Goal: Task Accomplishment & Management: Manage account settings

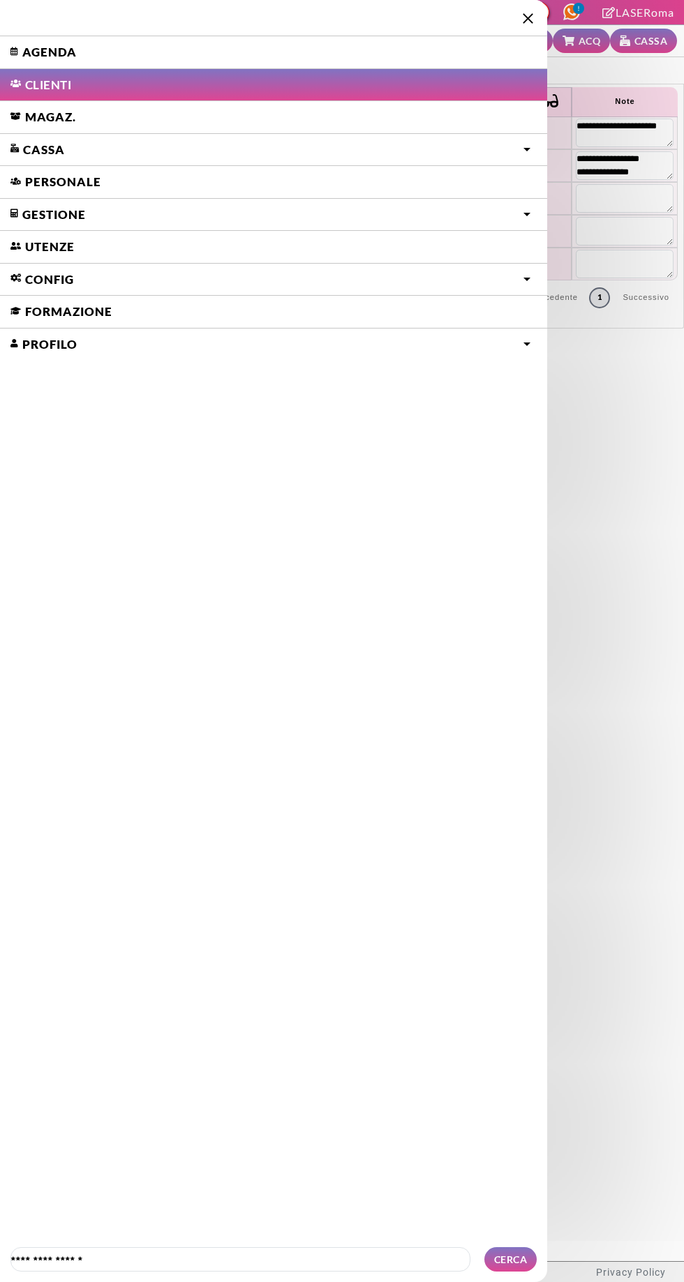
select select "**"
click at [70, 59] on link "Agenda" at bounding box center [273, 52] width 547 height 32
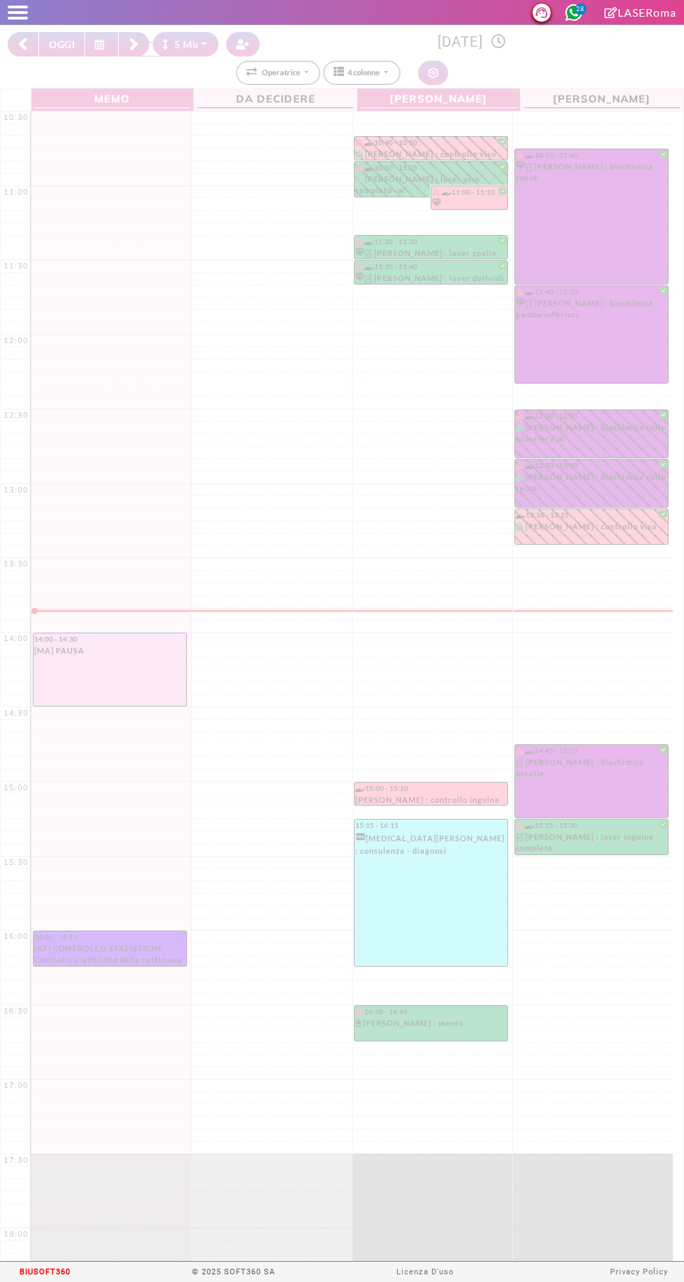
select select "*"
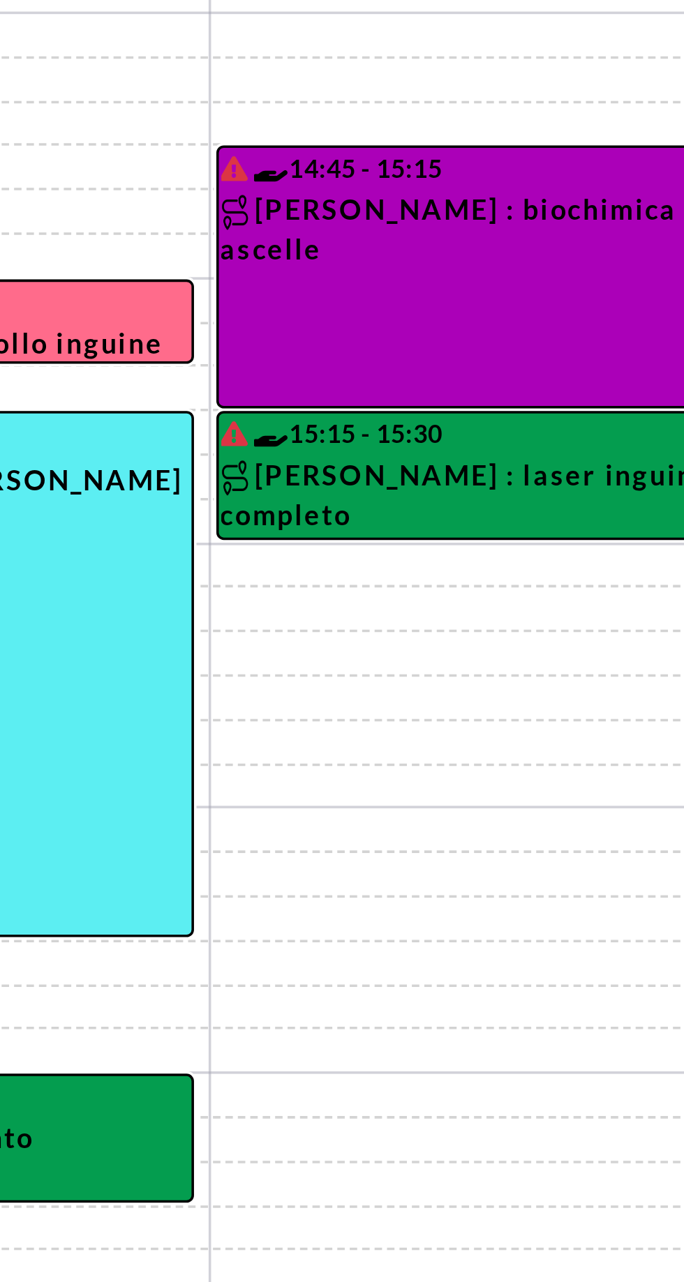
scroll to position [220, 0]
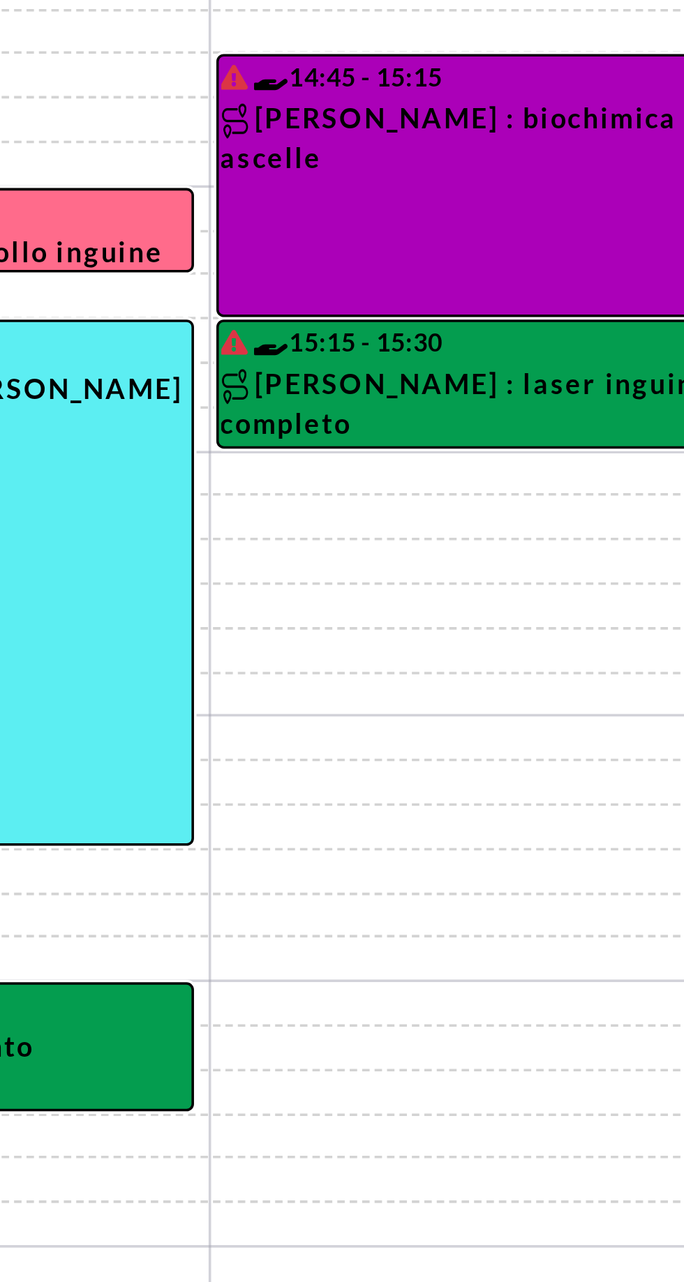
select select "*"
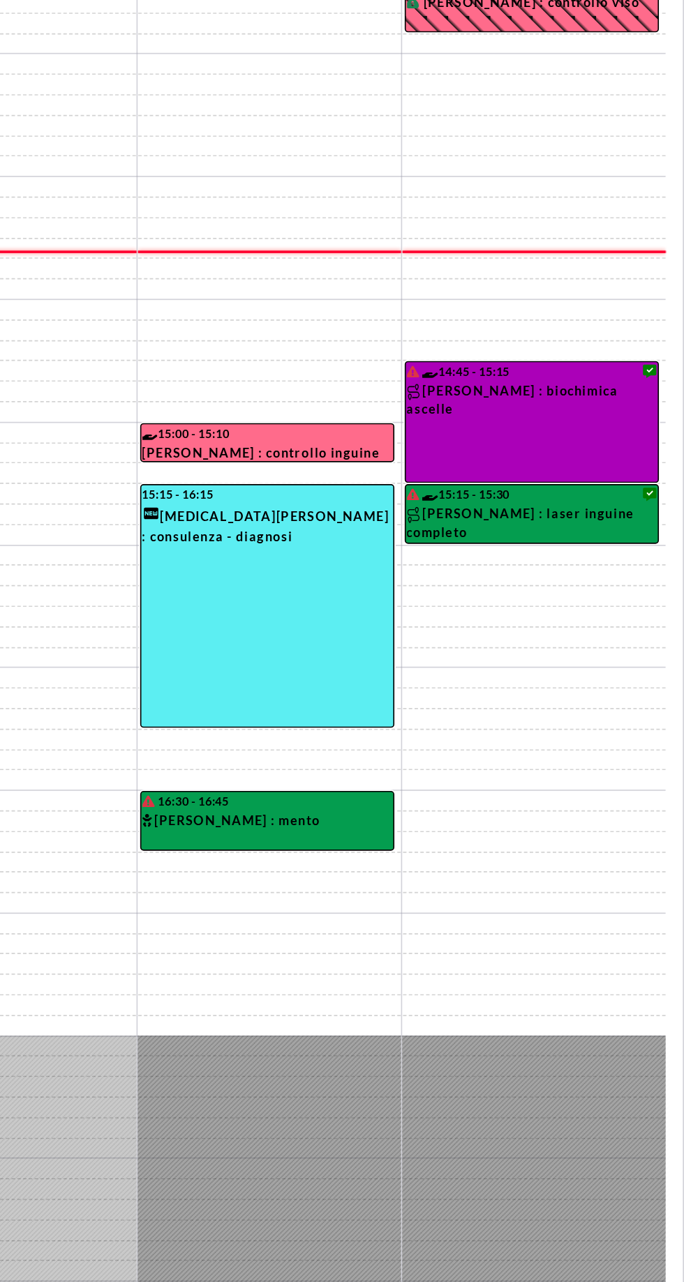
scroll to position [0, 0]
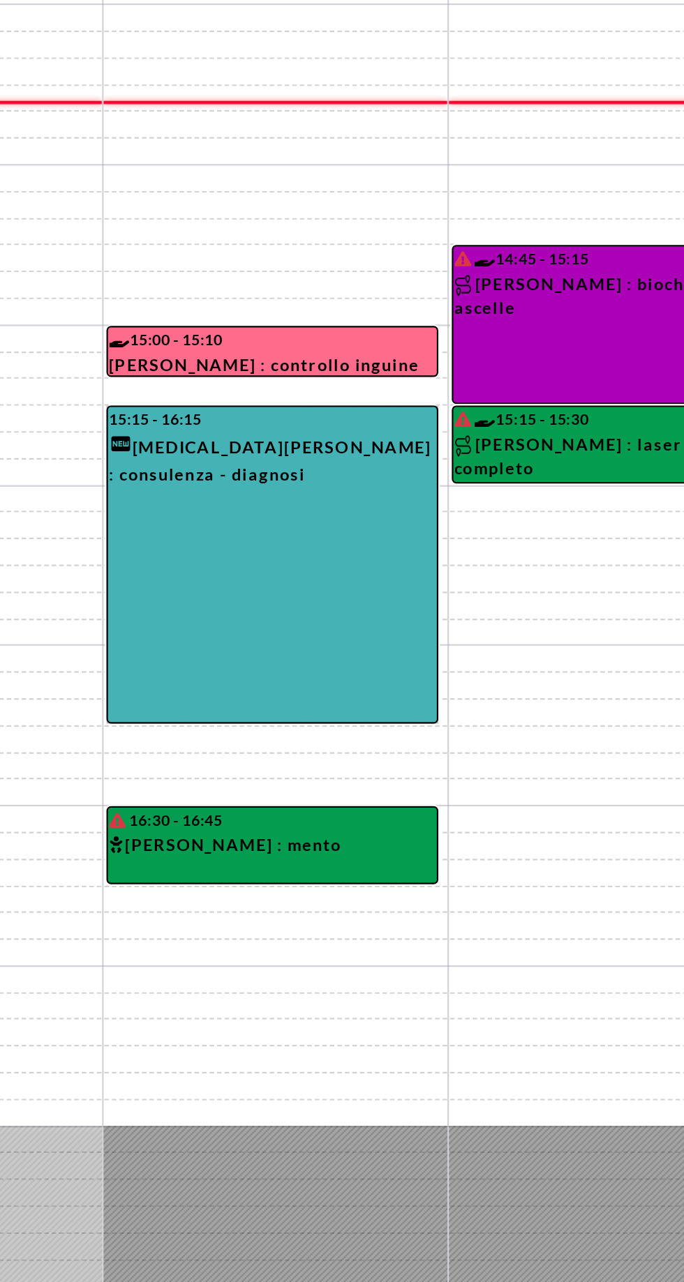
click at [454, 717] on link "15:15 - 16:15 YASMIN AZZURRA BACCANO : consulenza - diagnosi" at bounding box center [431, 677] width 154 height 148
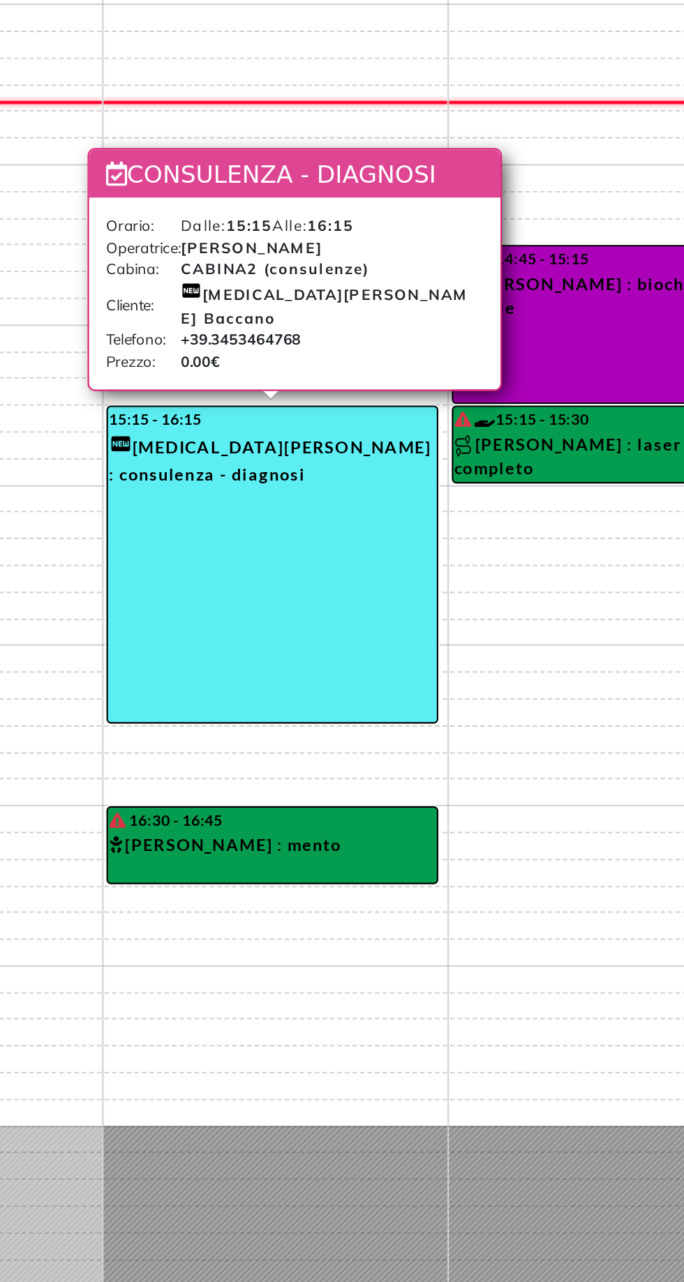
click at [578, 497] on td at bounding box center [352, 496] width 642 height 13
select select "*"
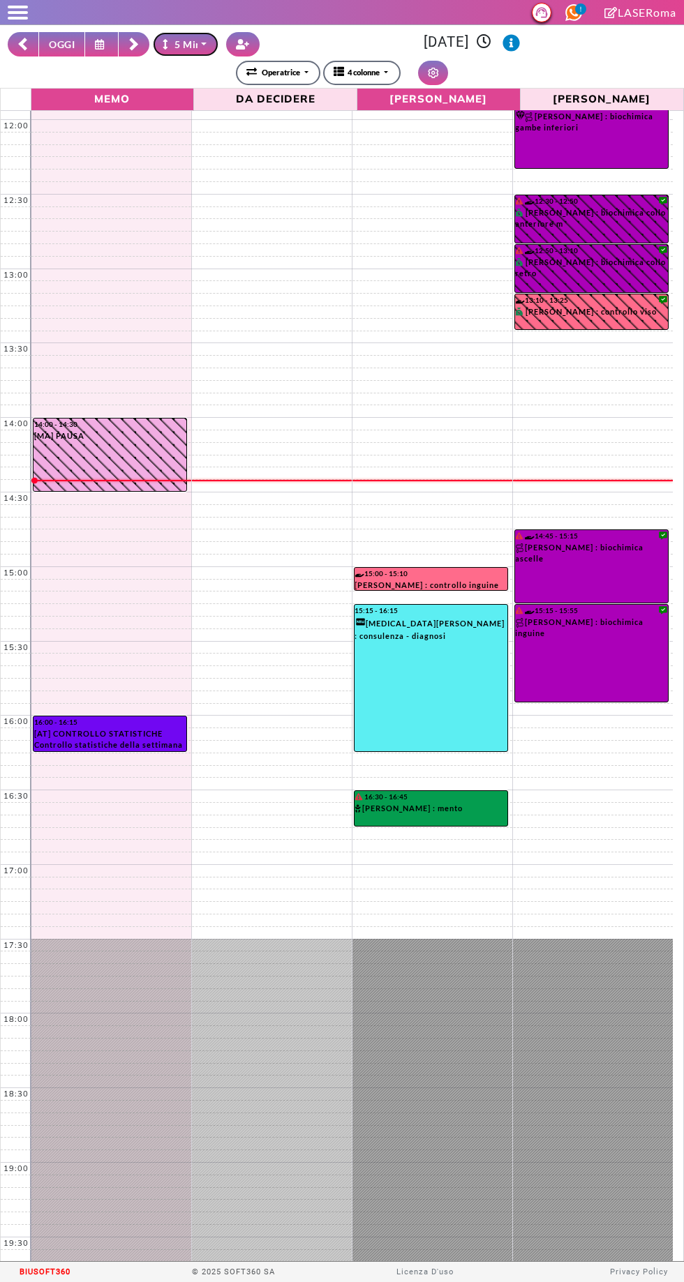
click at [166, 44] on icon "button" at bounding box center [168, 44] width 10 height 10
click at [375, 62] on button "4 colonne" at bounding box center [361, 73] width 77 height 24
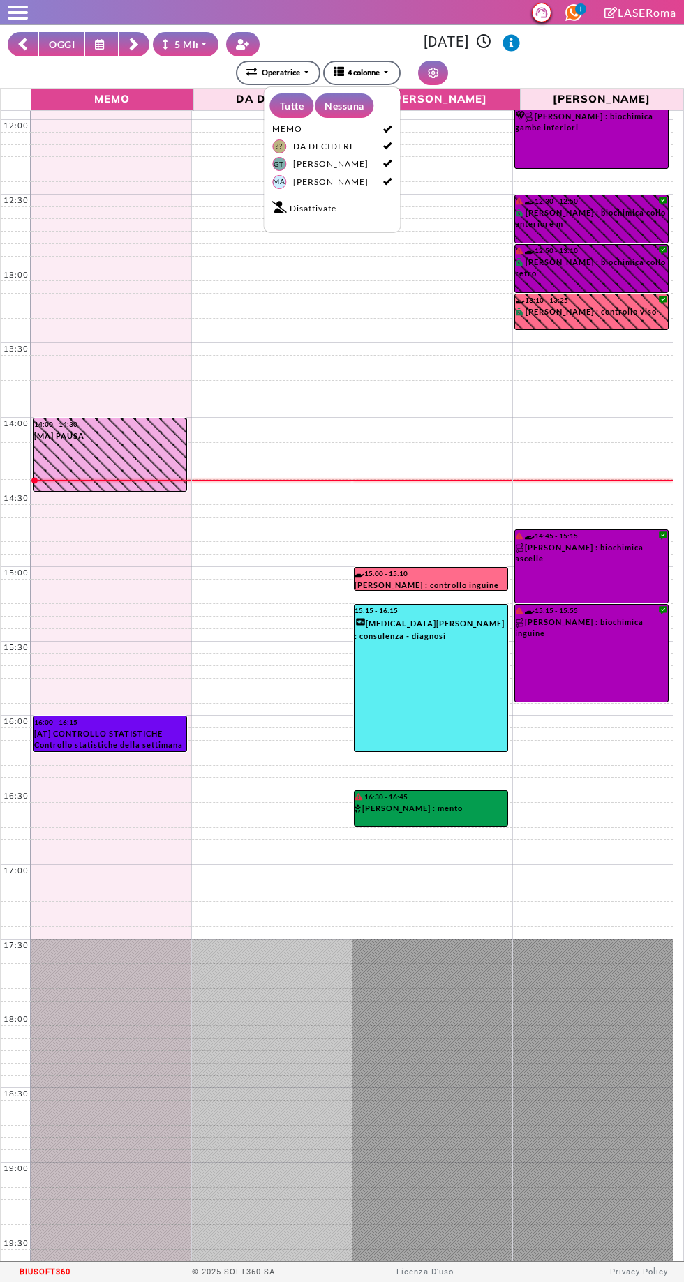
click at [100, 44] on icon at bounding box center [101, 44] width 13 height 10
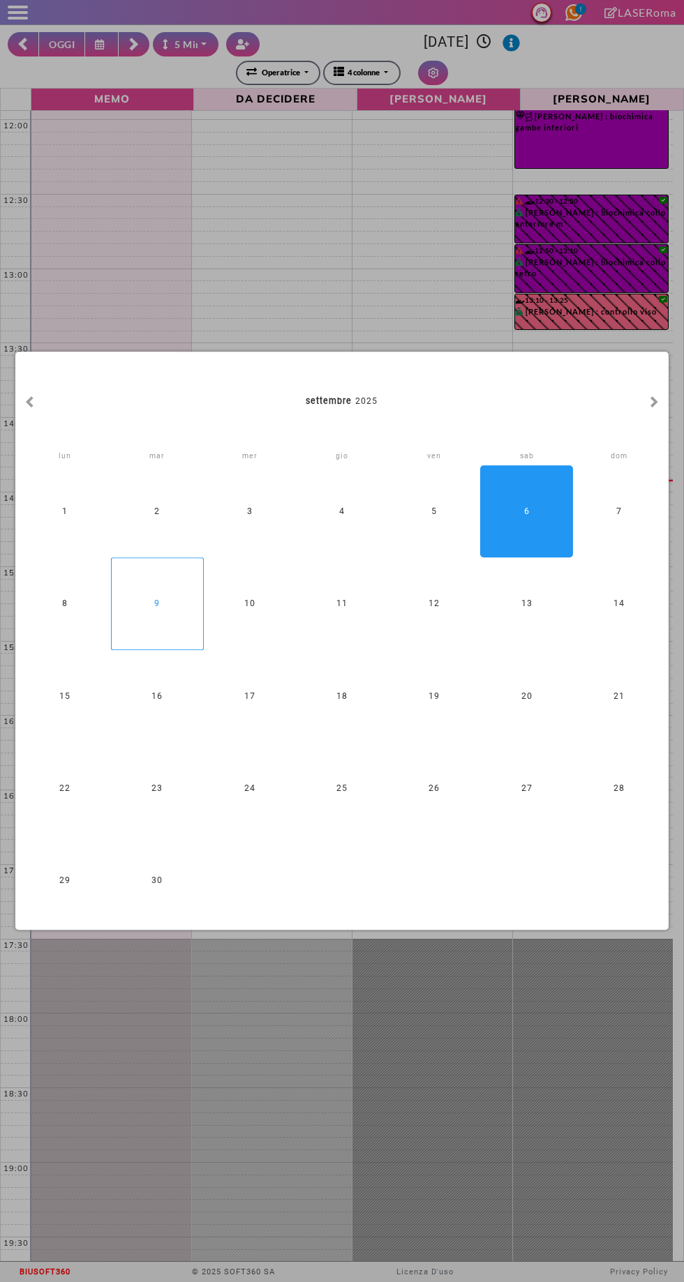
click at [167, 602] on div "9" at bounding box center [157, 604] width 92 height 92
type input "**********"
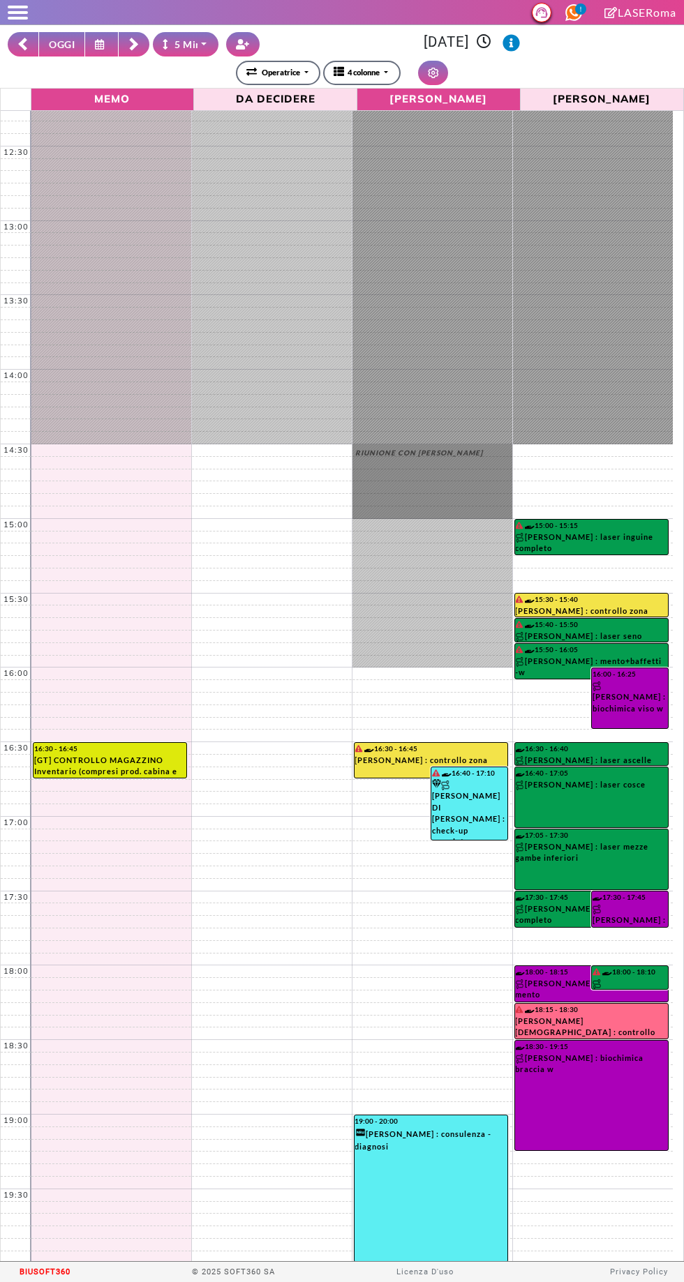
scroll to position [264, 0]
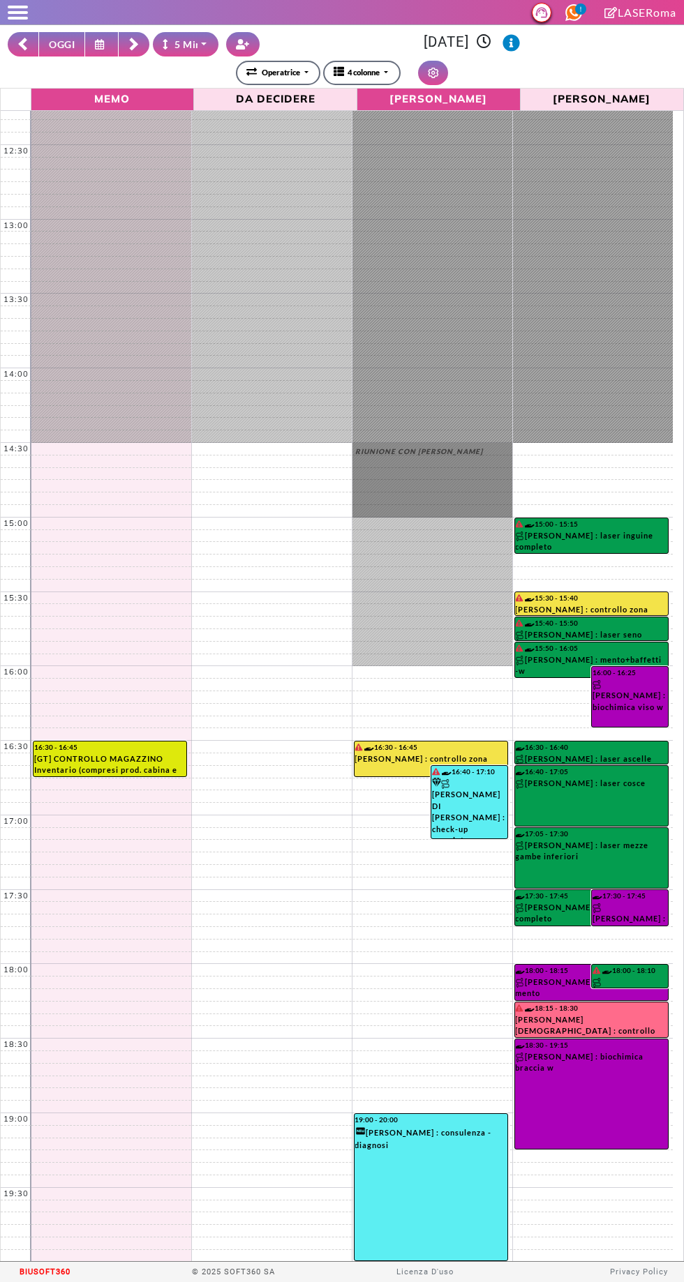
click at [134, 44] on rect at bounding box center [133, 46] width 8 height 8
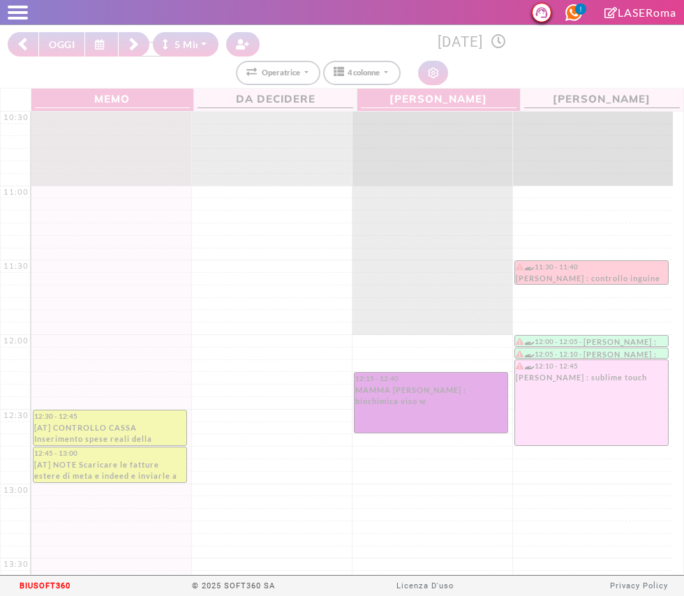
select select "*"
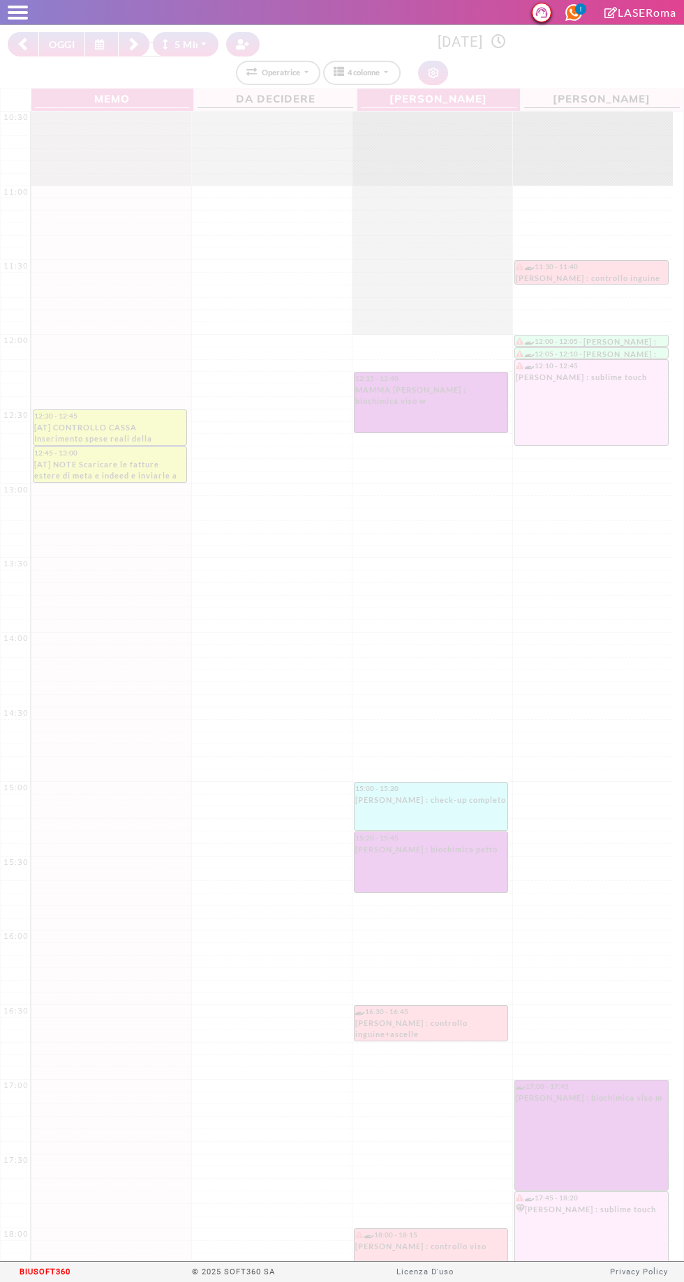
select select "*"
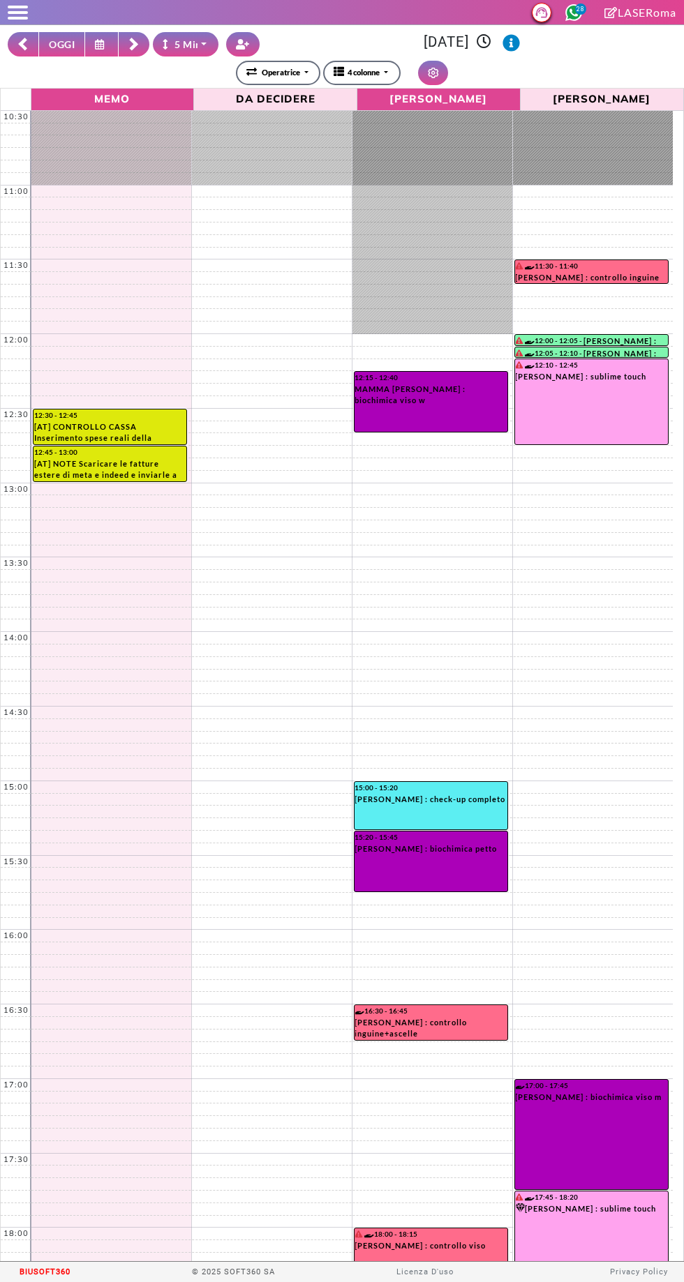
click at [64, 45] on button "OGGI" at bounding box center [61, 44] width 47 height 24
type input "**********"
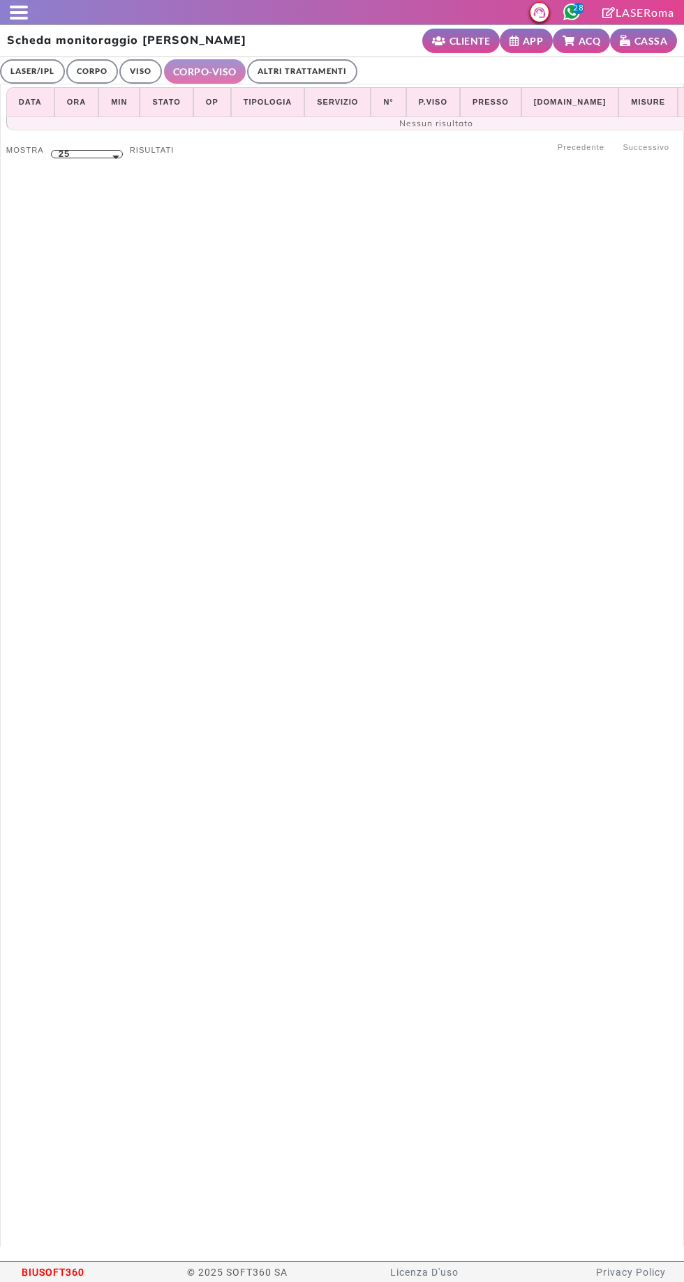
select select "**"
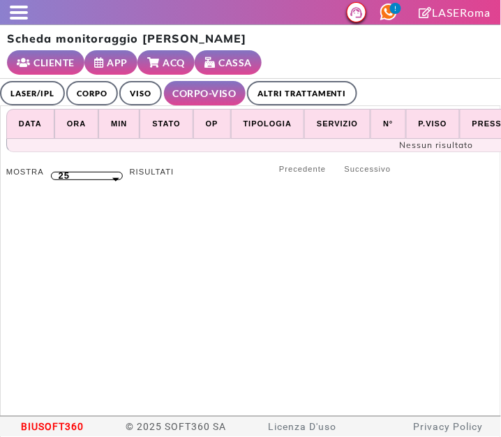
click at [20, 12] on span at bounding box center [19, 12] width 18 height 3
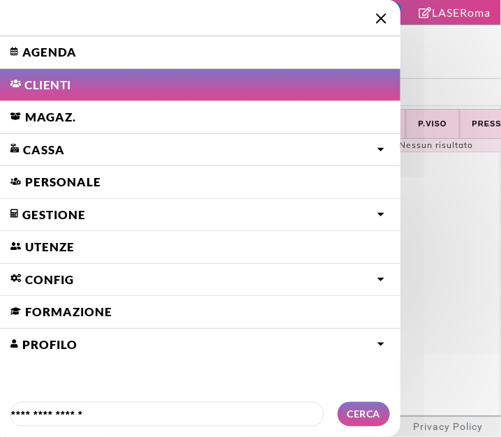
click at [40, 53] on link "Agenda" at bounding box center [200, 52] width 400 height 32
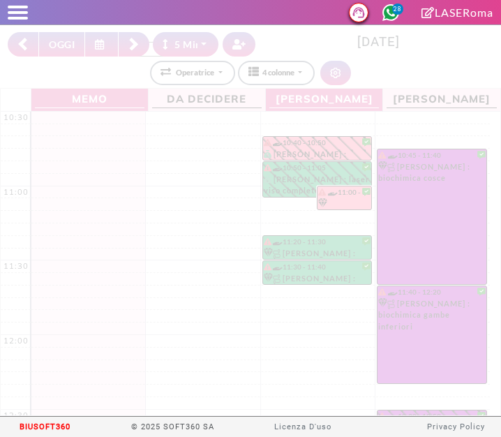
select select "*"
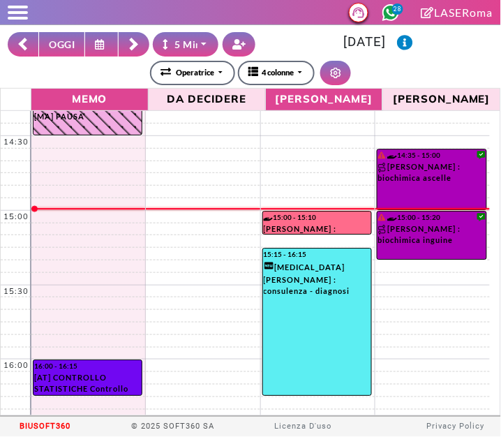
scroll to position [569, 0]
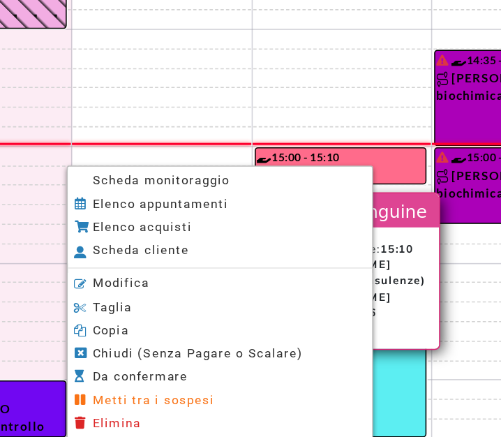
click at [228, 234] on span "Scheda monitoraggio" at bounding box center [202, 233] width 87 height 9
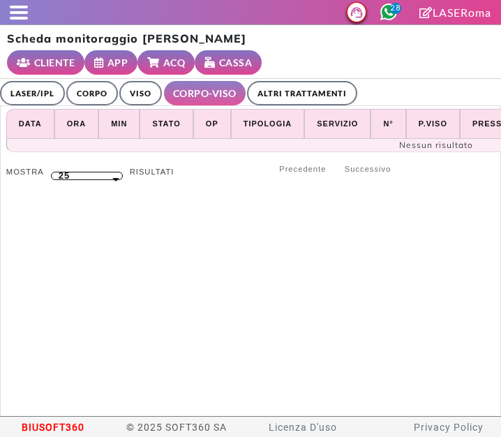
select select "**"
click at [45, 83] on link "LASER/IPL" at bounding box center [32, 93] width 65 height 24
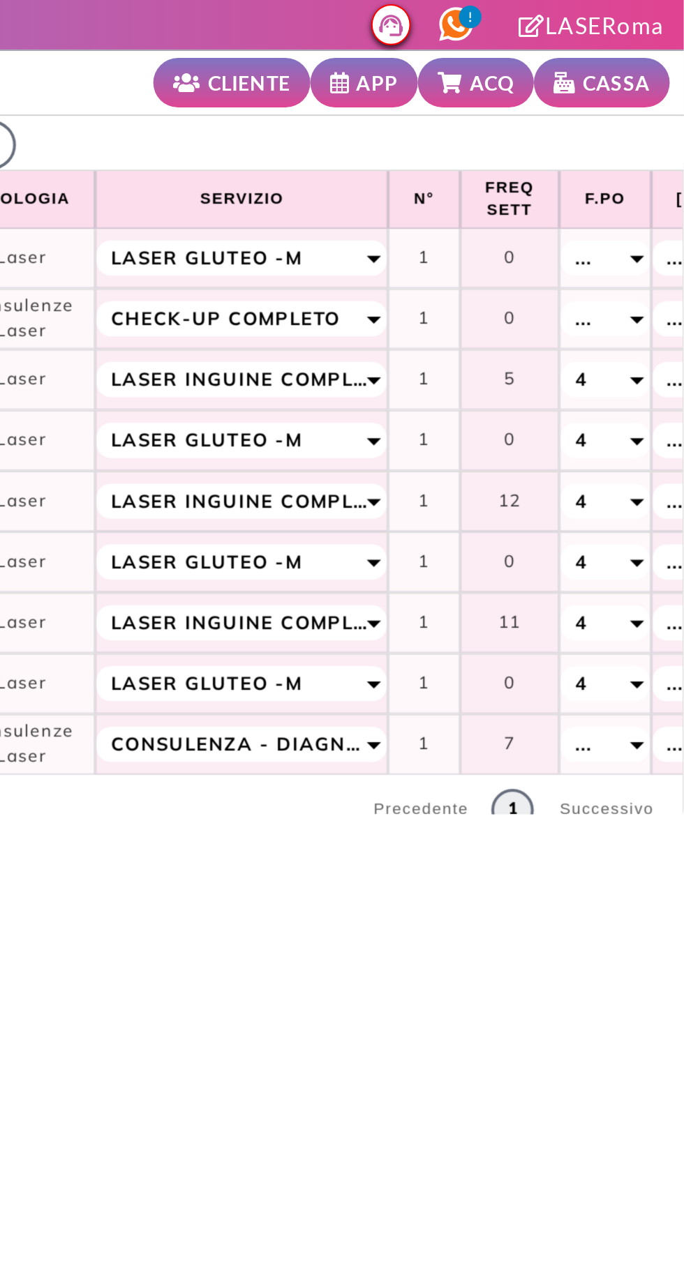
click at [500, 36] on icon at bounding box center [570, 41] width 16 height 10
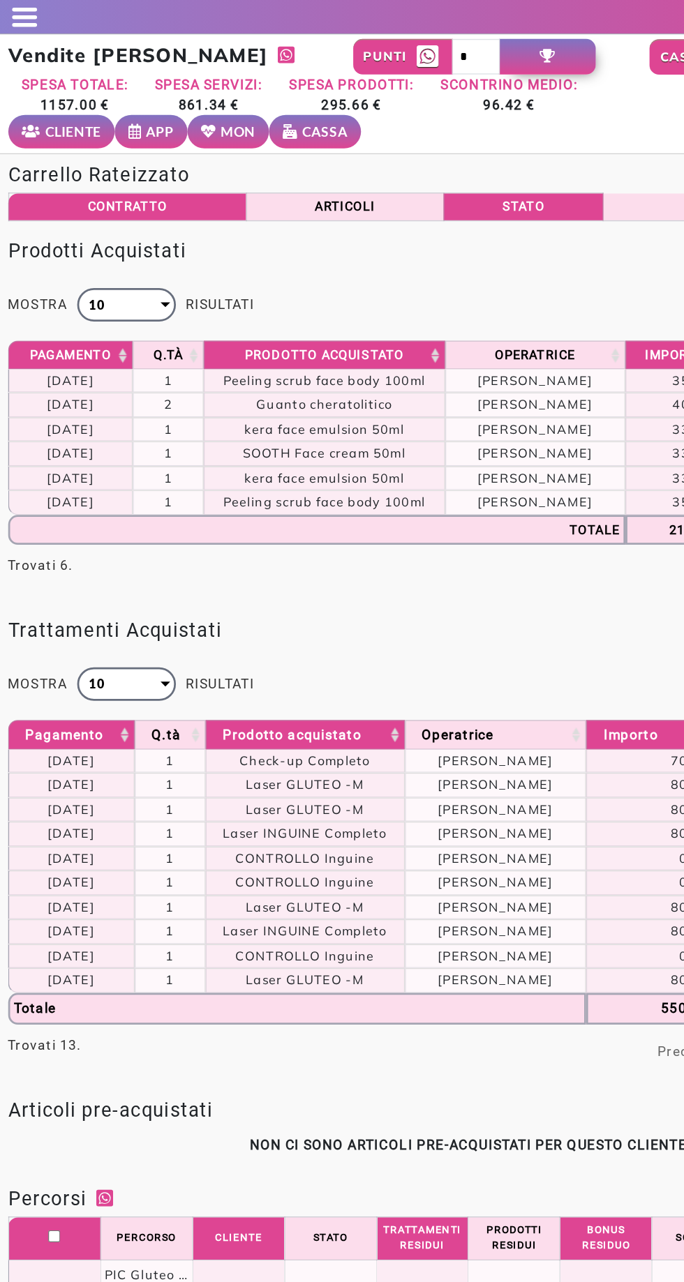
click at [211, 99] on icon at bounding box center [214, 96] width 15 height 10
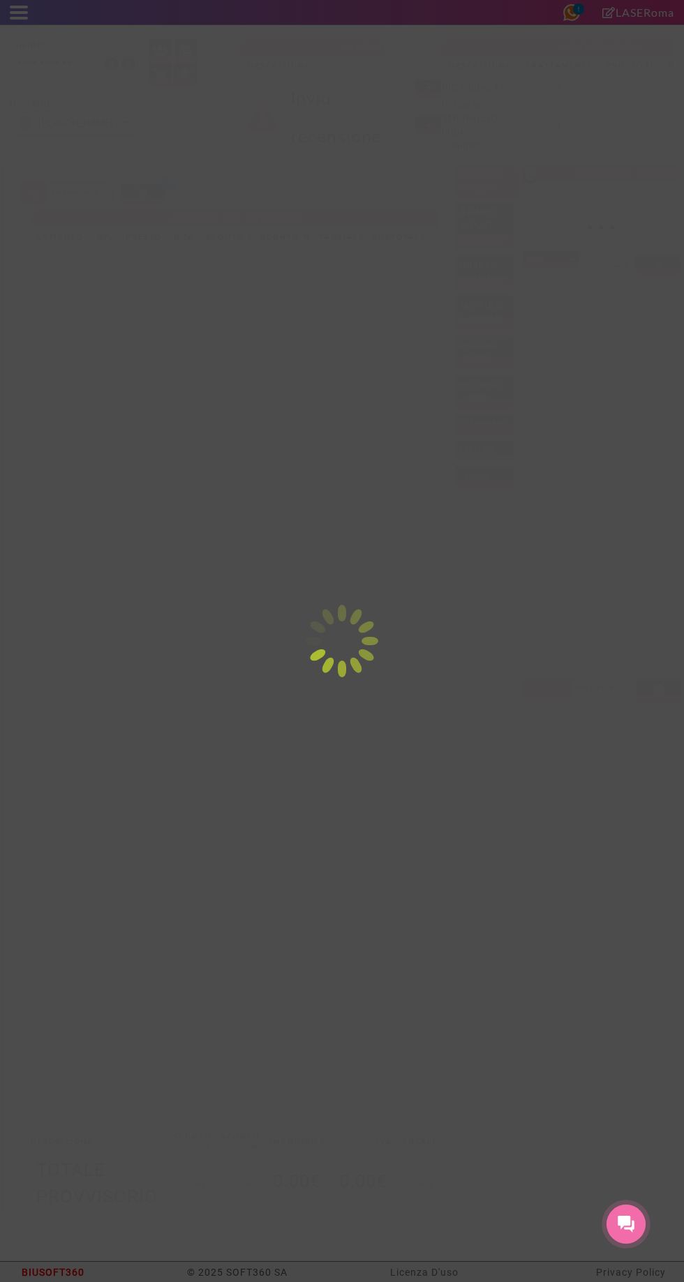
select select "*"
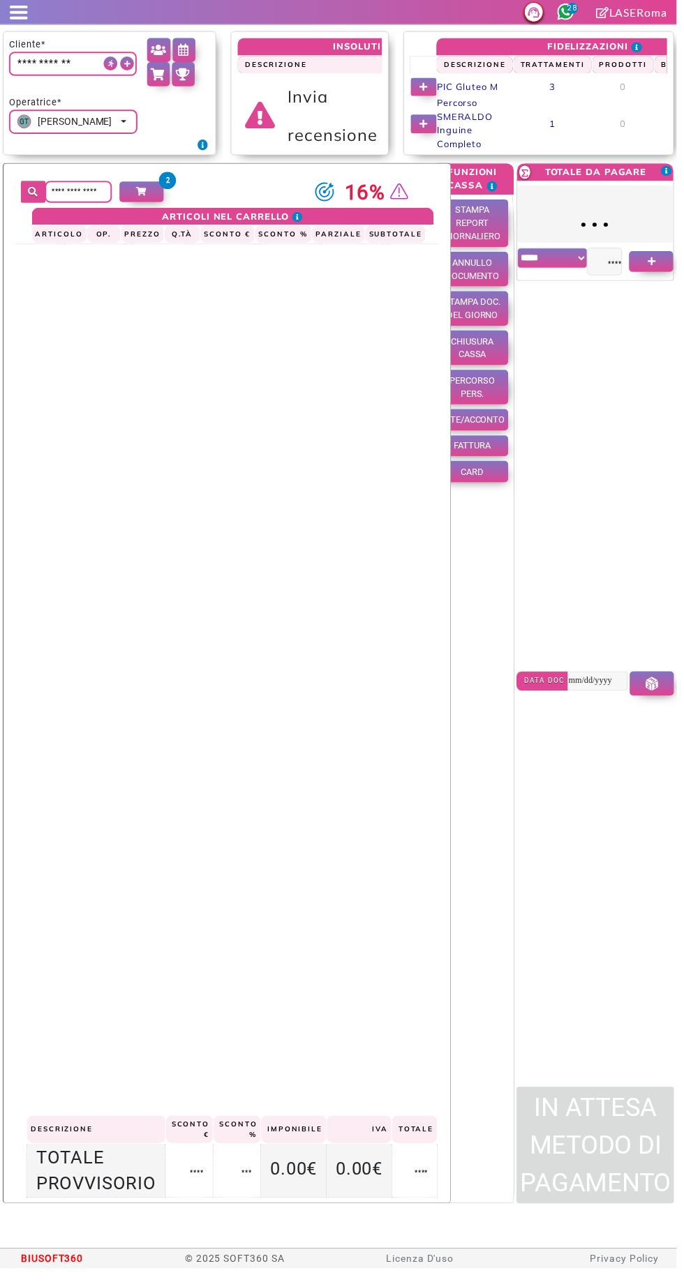
scroll to position [5, 0]
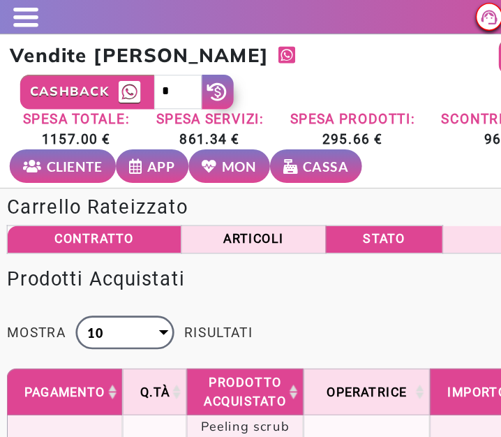
click at [17, 17] on span at bounding box center [19, 18] width 18 height 3
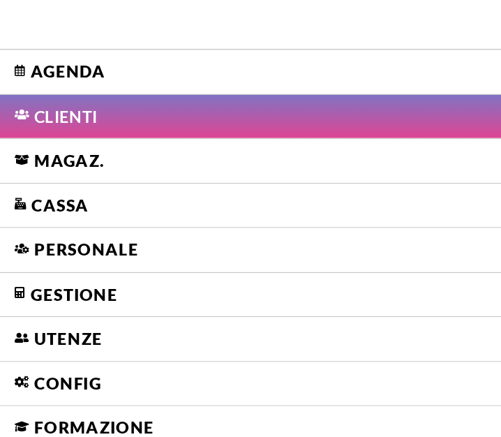
click at [30, 52] on link "Agenda" at bounding box center [200, 52] width 400 height 32
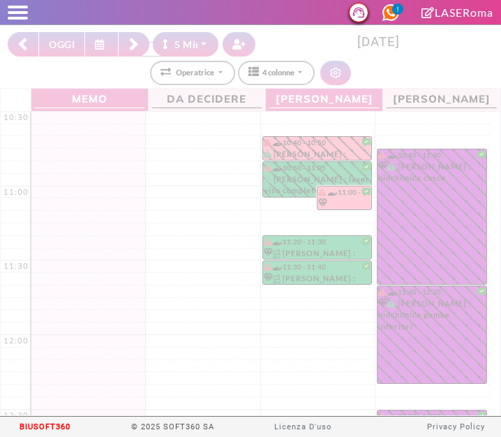
select select "*"
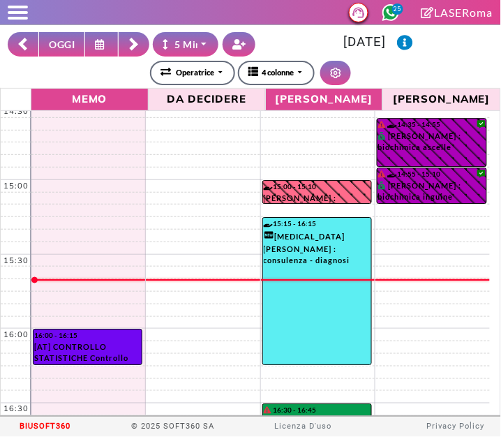
scroll to position [602, 0]
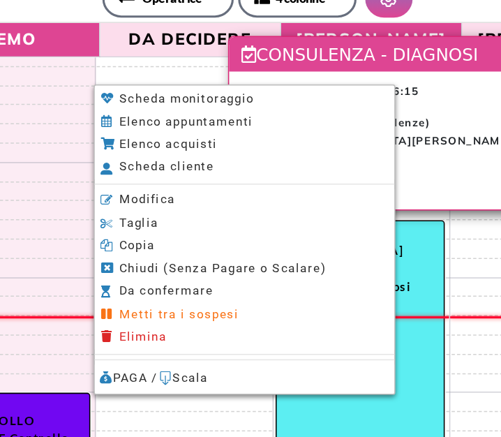
click at [164, 200] on span "Modifica" at bounding box center [179, 202] width 36 height 9
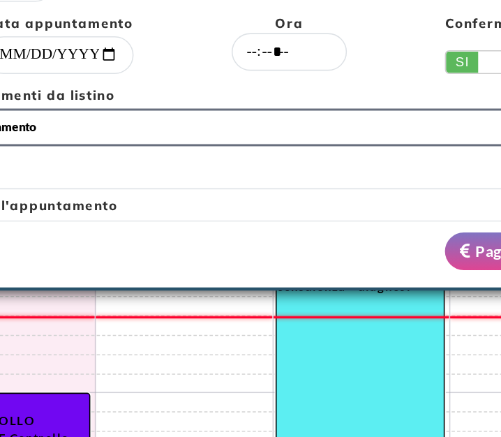
select select "*****"
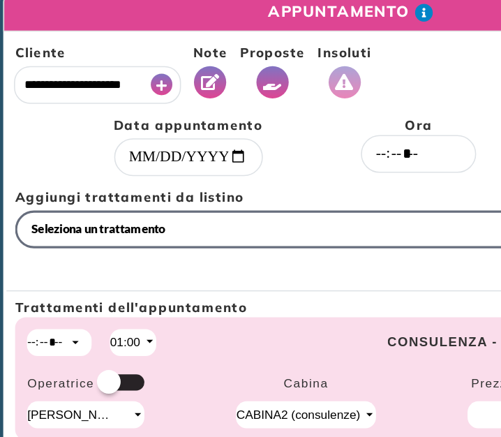
click at [174, 53] on button "Vedi Proposte" at bounding box center [176, 60] width 21 height 21
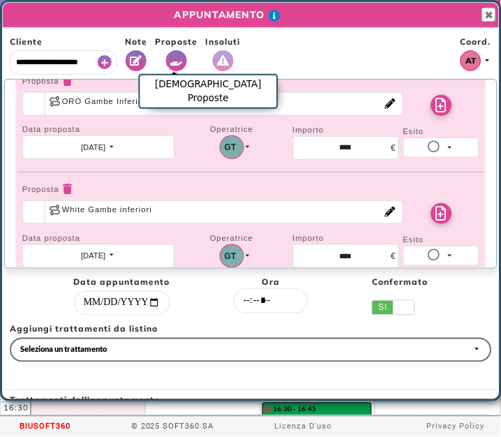
scroll to position [238, 0]
